Goal: Task Accomplishment & Management: Manage account settings

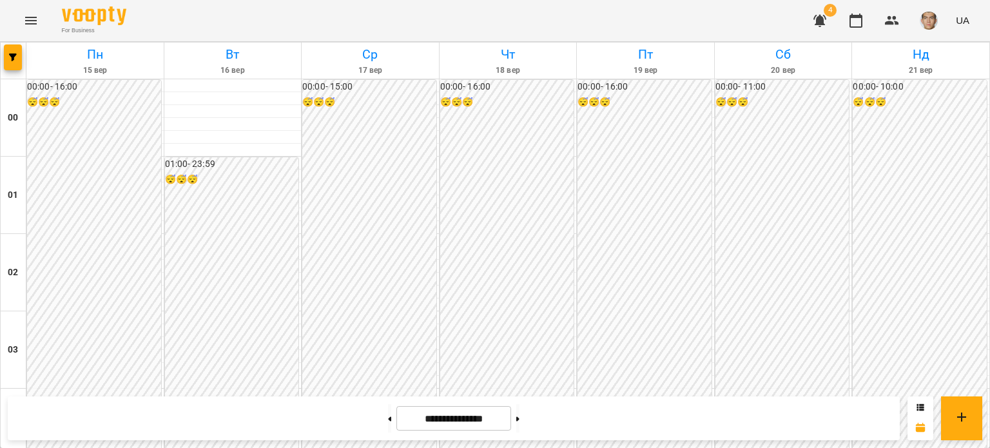
scroll to position [902, 0]
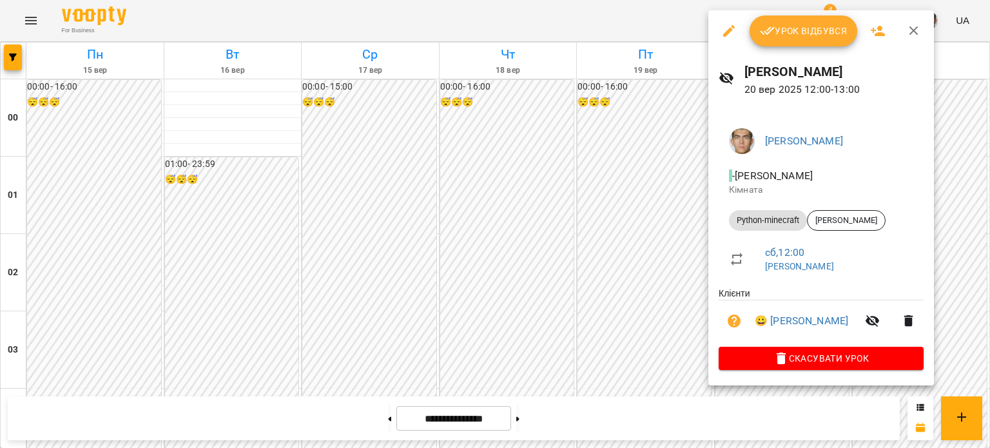
click at [791, 40] on button "Урок відбувся" at bounding box center [803, 30] width 108 height 31
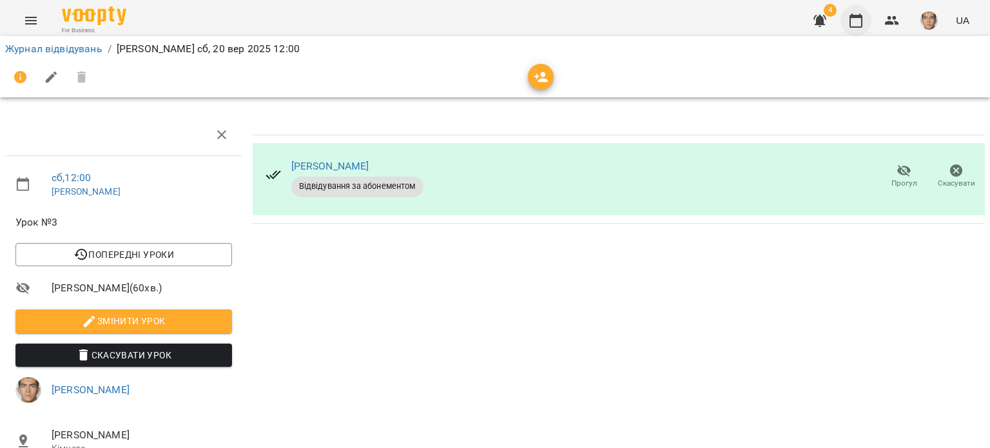
click at [853, 20] on icon "button" at bounding box center [855, 20] width 15 height 15
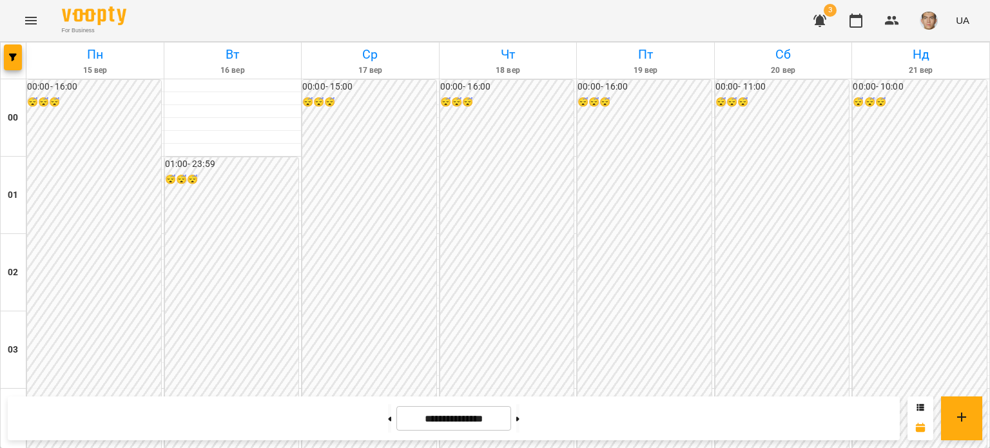
scroll to position [902, 0]
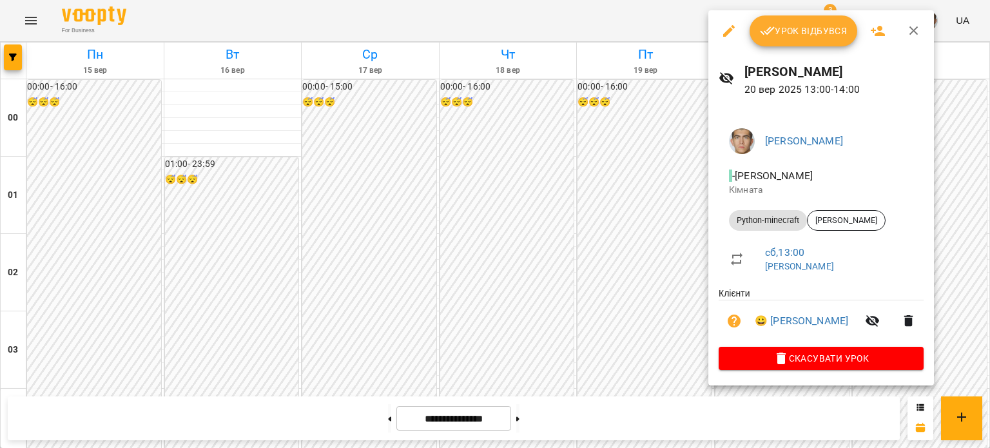
click at [793, 32] on span "Урок відбувся" at bounding box center [804, 30] width 88 height 15
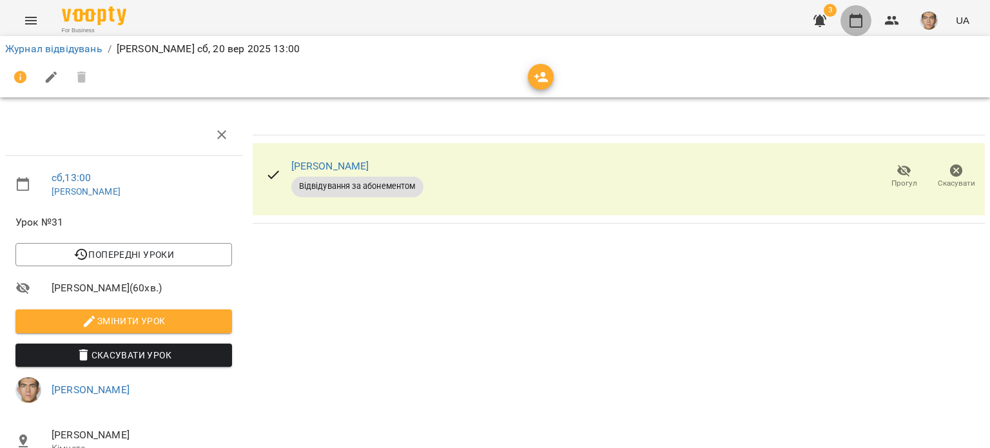
click at [848, 20] on icon "button" at bounding box center [855, 20] width 15 height 15
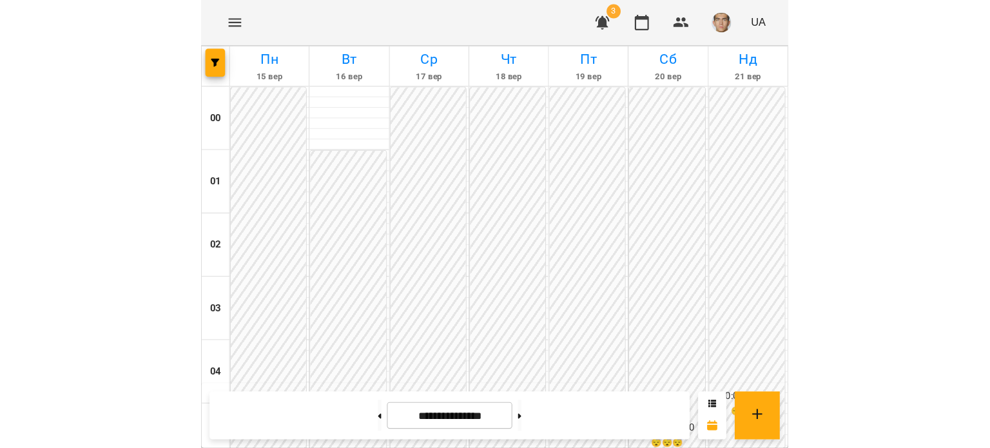
scroll to position [1353, 0]
